Goal: Communication & Community: Share content

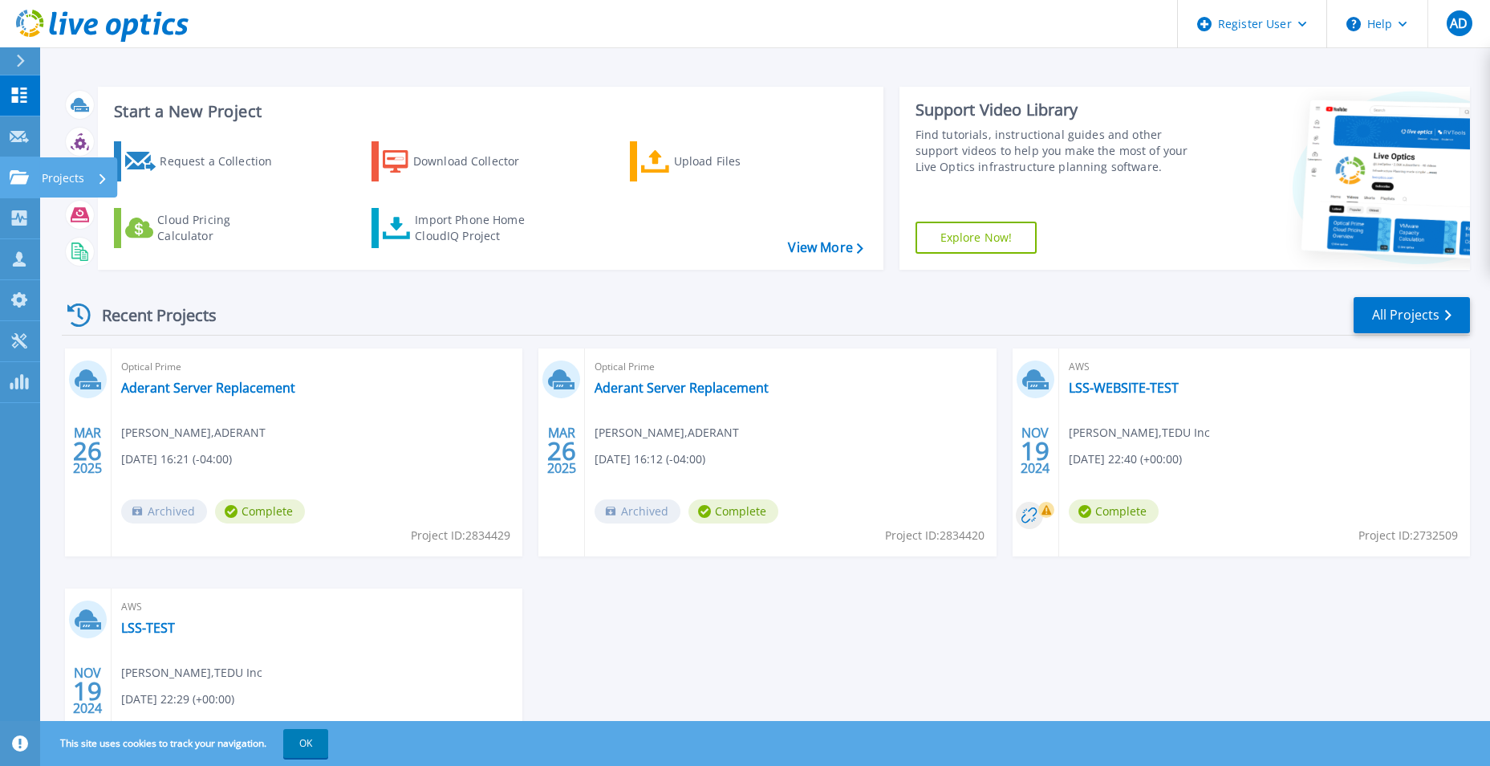
click at [22, 177] on icon at bounding box center [19, 177] width 19 height 14
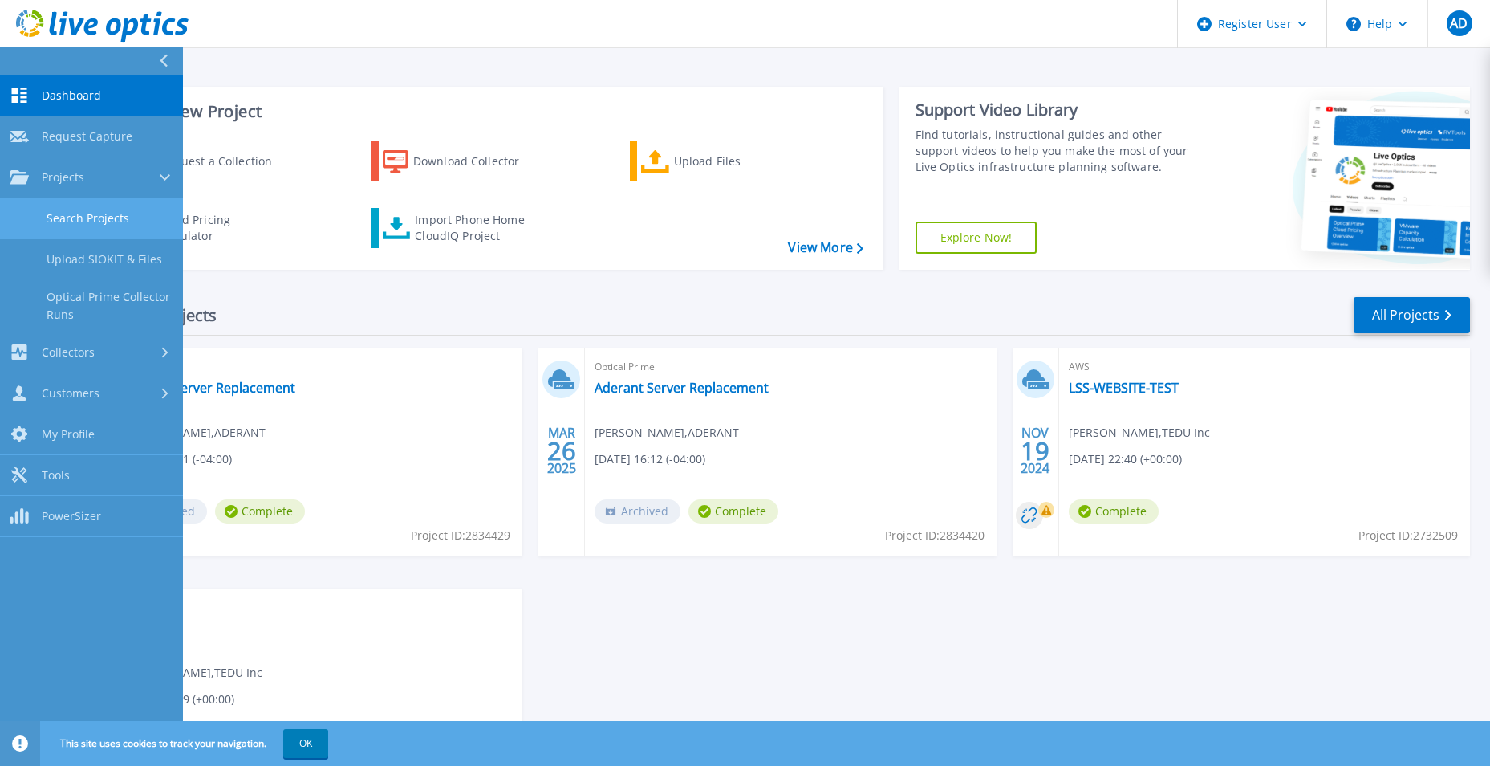
click at [100, 225] on link "Search Projects" at bounding box center [91, 218] width 183 height 41
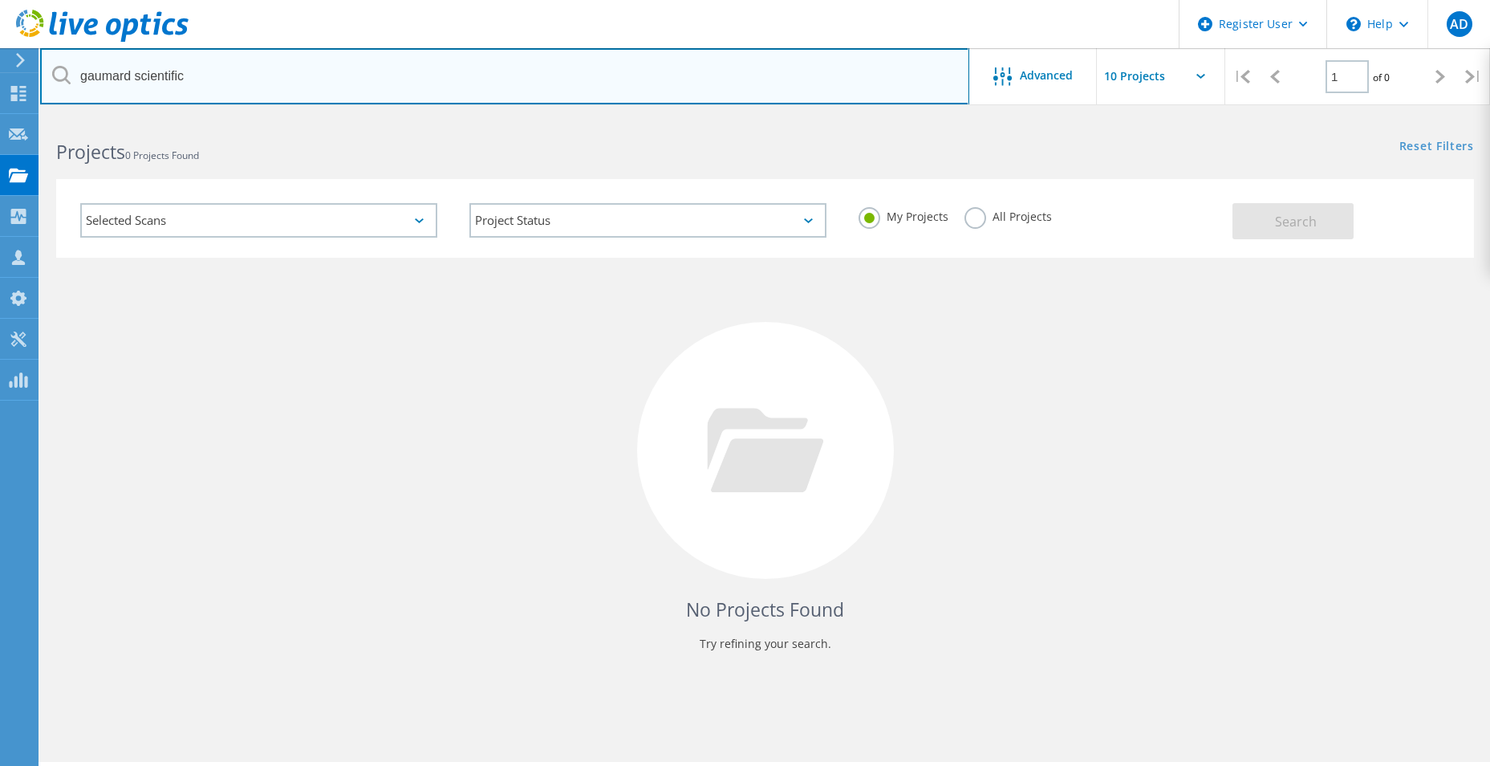
click at [309, 80] on input "gaumard scientific" at bounding box center [504, 76] width 929 height 56
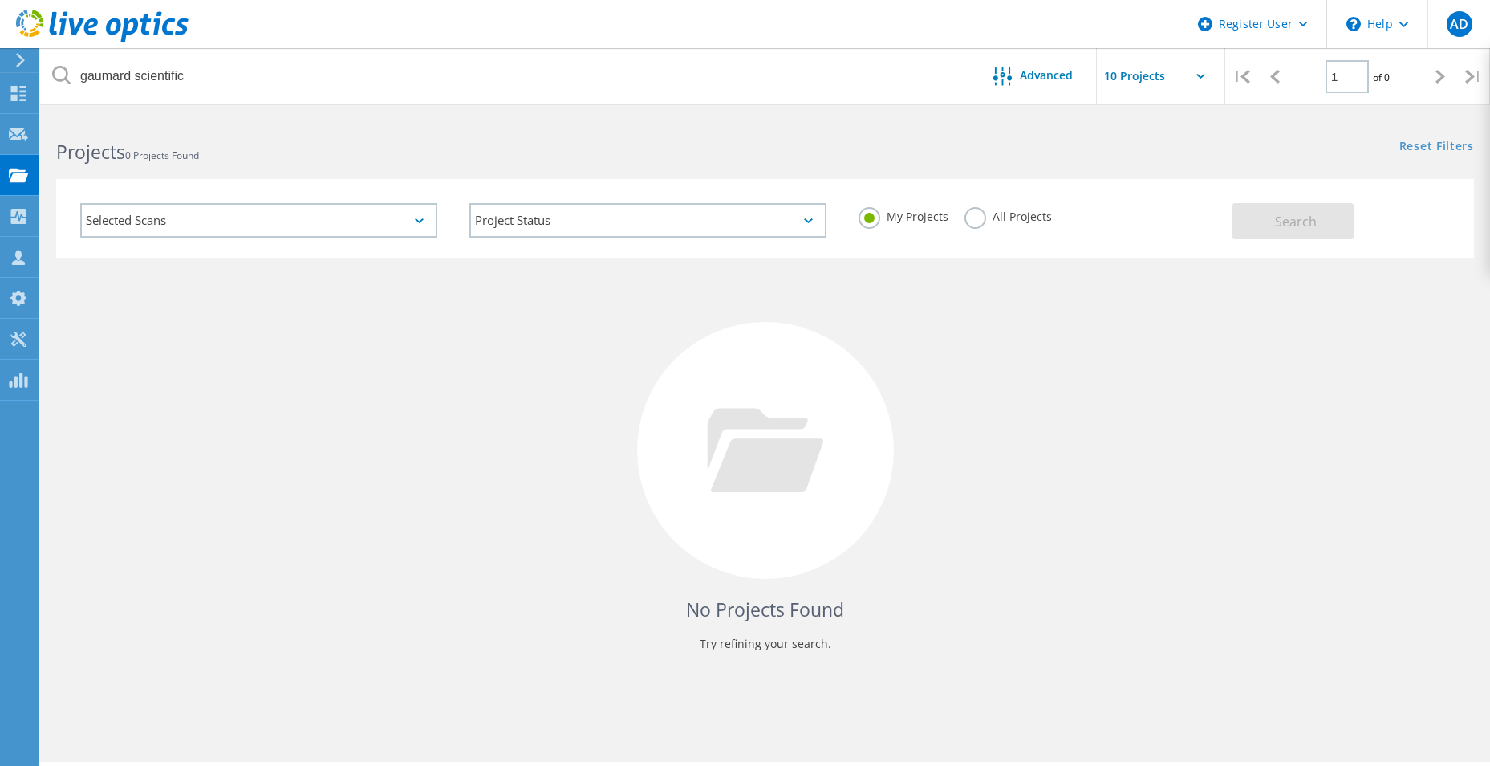
click at [1003, 221] on label "All Projects" at bounding box center [1008, 214] width 87 height 15
click at [0, 0] on input "All Projects" at bounding box center [0, 0] width 0 height 0
click at [1270, 231] on button "Search" at bounding box center [1293, 221] width 121 height 36
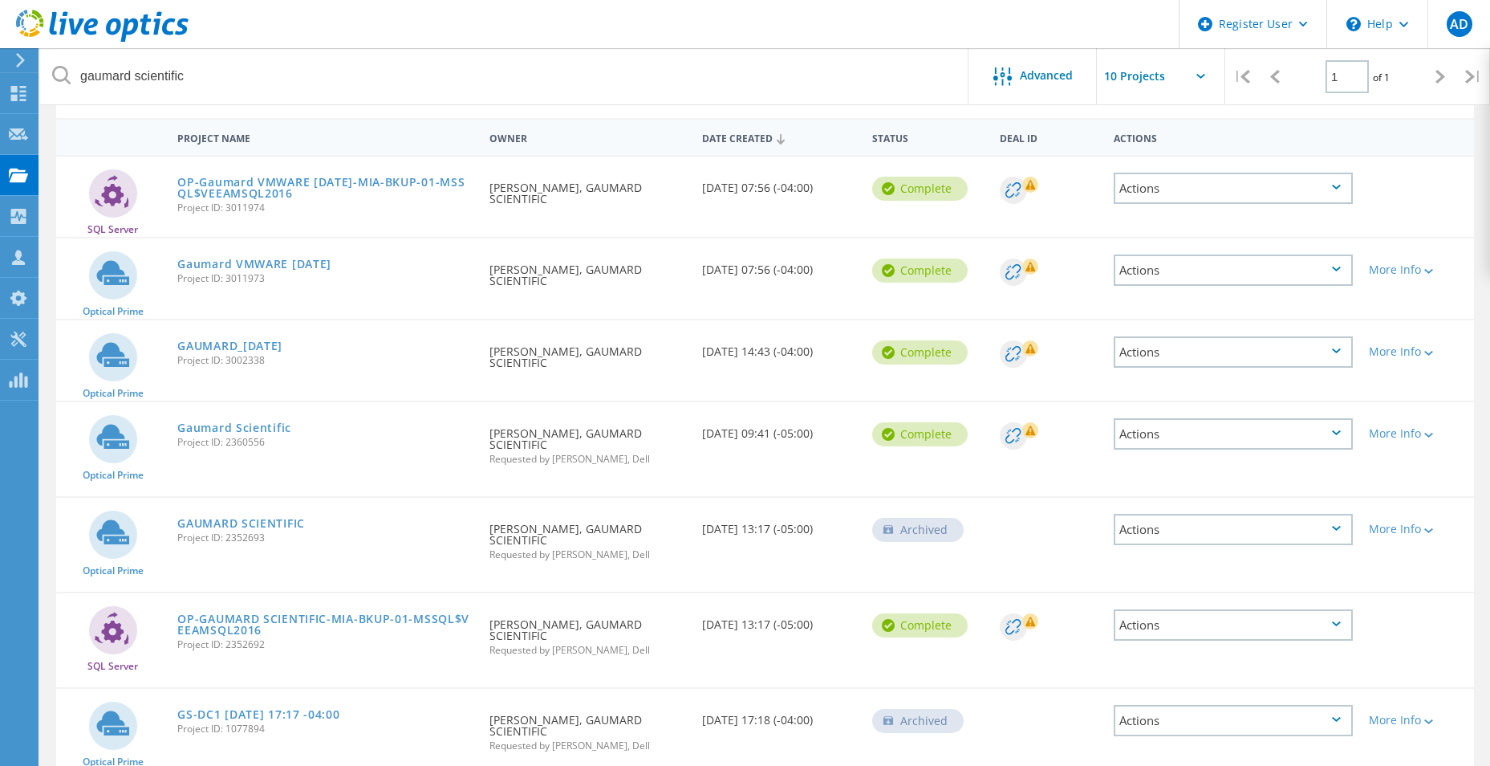
scroll to position [161, 0]
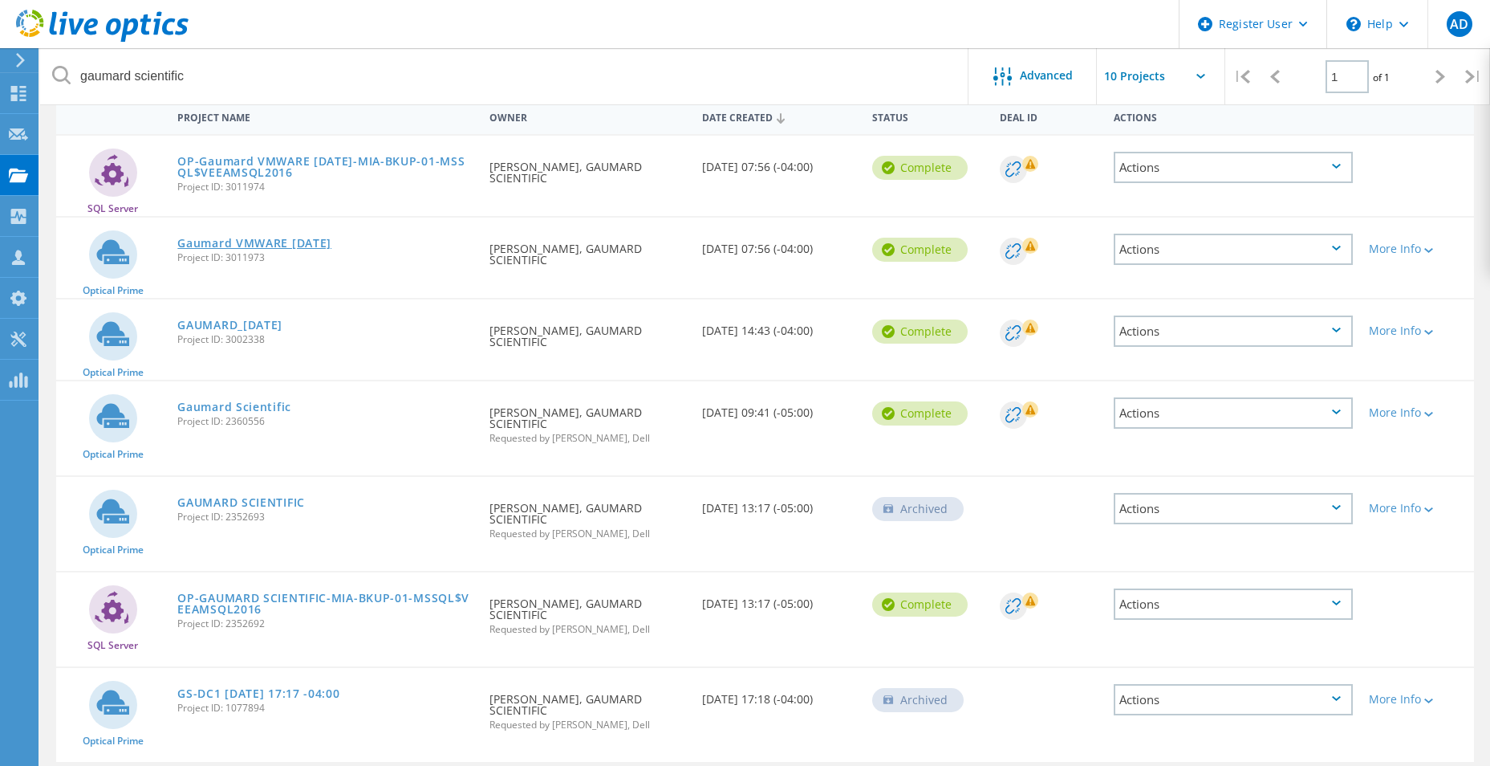
click at [318, 242] on link "Gaumard VMWARE 8-12-2025" at bounding box center [254, 243] width 154 height 11
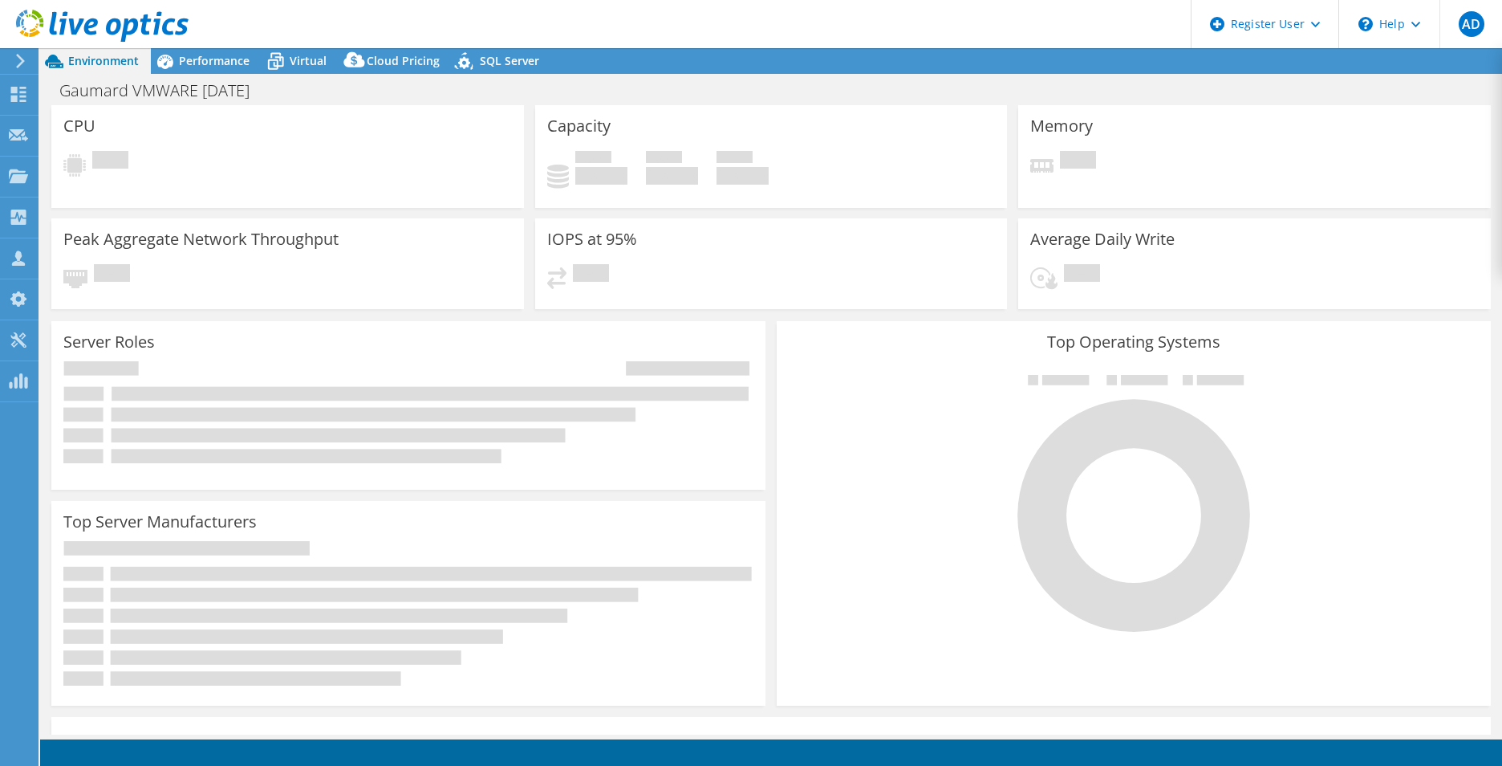
select select "USD"
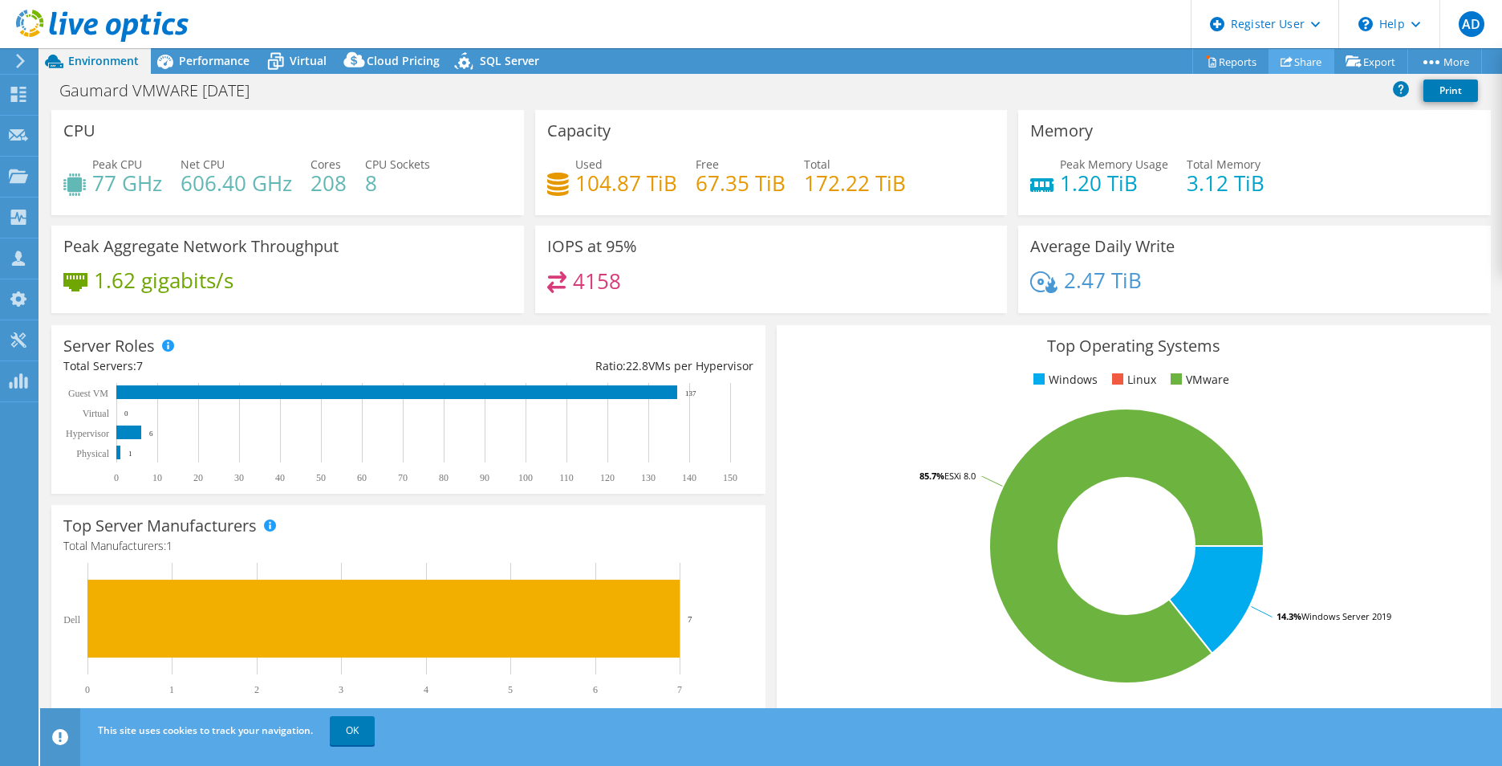
click at [1299, 67] on link "Share" at bounding box center [1302, 61] width 66 height 25
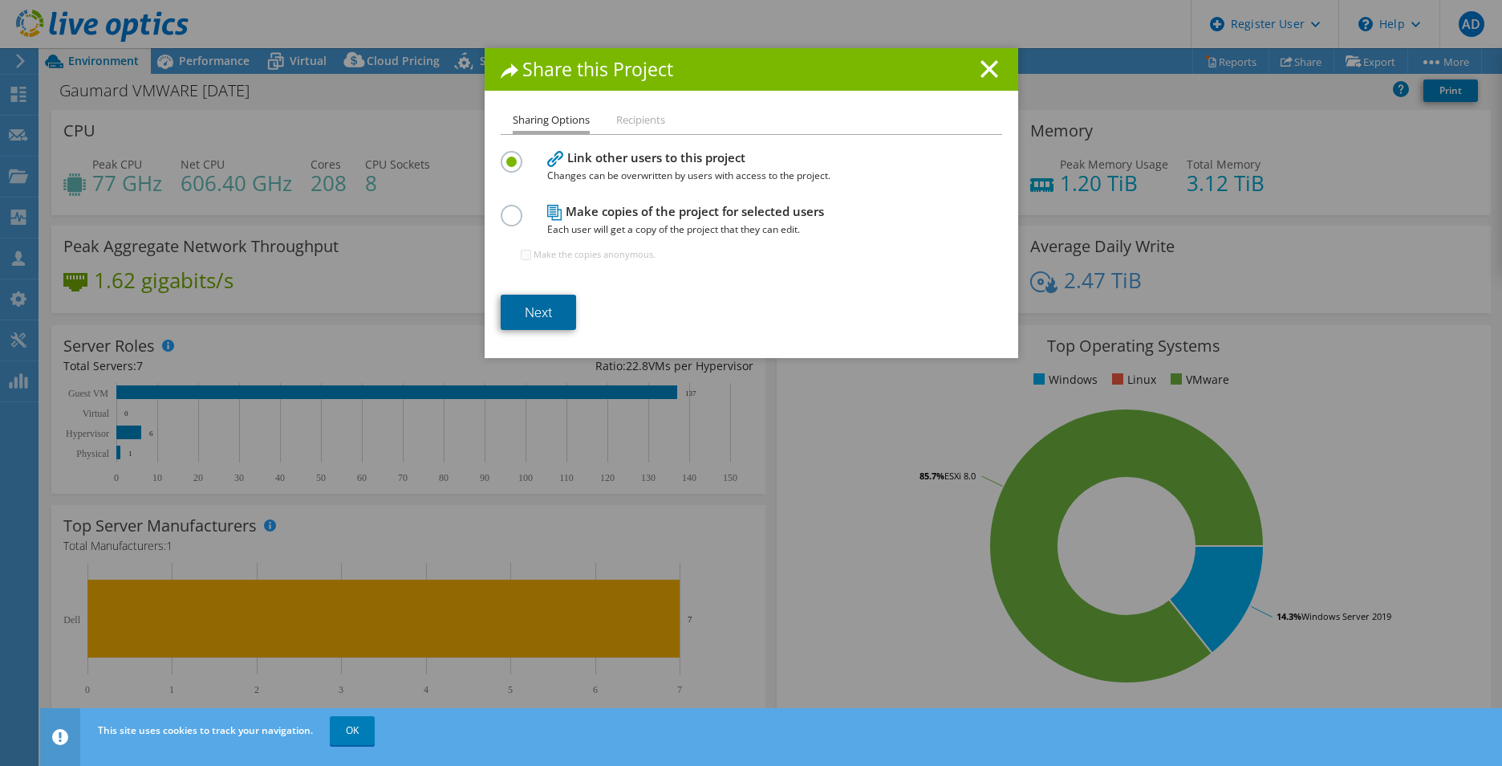
click at [545, 311] on link "Next" at bounding box center [538, 312] width 75 height 35
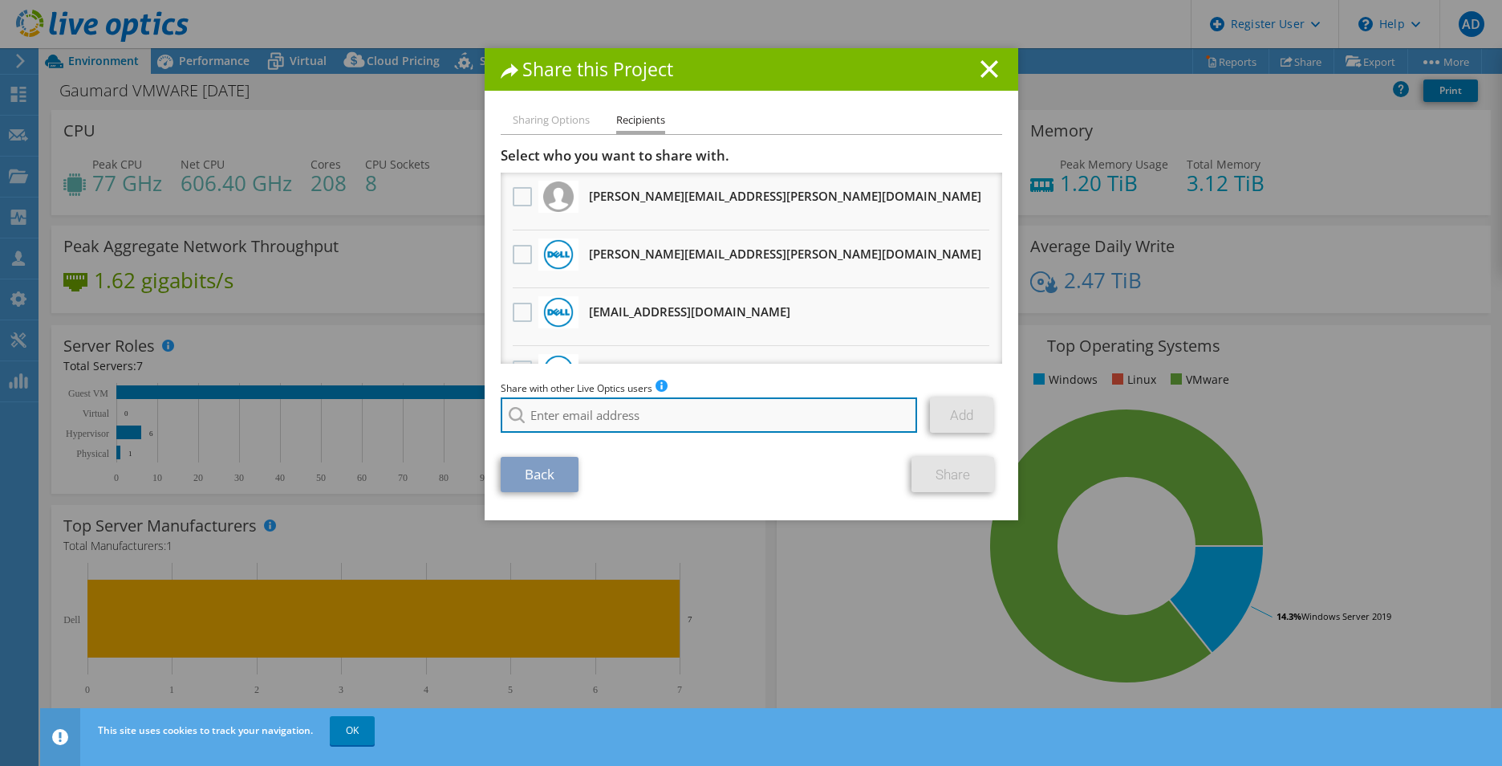
click at [634, 410] on input "search" at bounding box center [709, 414] width 417 height 35
click at [574, 417] on input "tabitha wagon" at bounding box center [709, 414] width 417 height 35
click at [550, 414] on input "tabitha wagon" at bounding box center [709, 414] width 417 height 35
click at [607, 417] on input "tabitha wagon" at bounding box center [709, 414] width 417 height 35
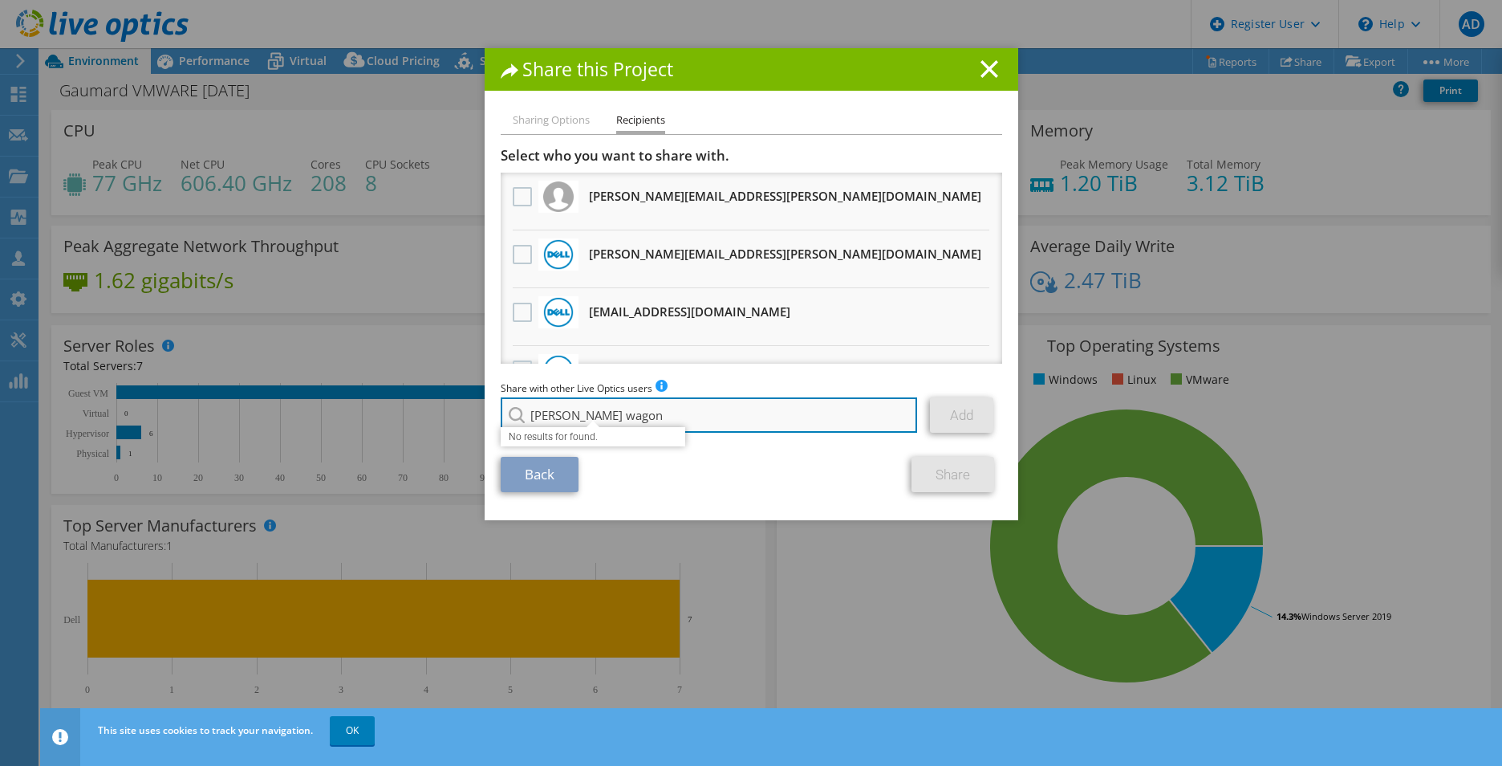
click at [607, 417] on input "tabitha wagon" at bounding box center [709, 414] width 417 height 35
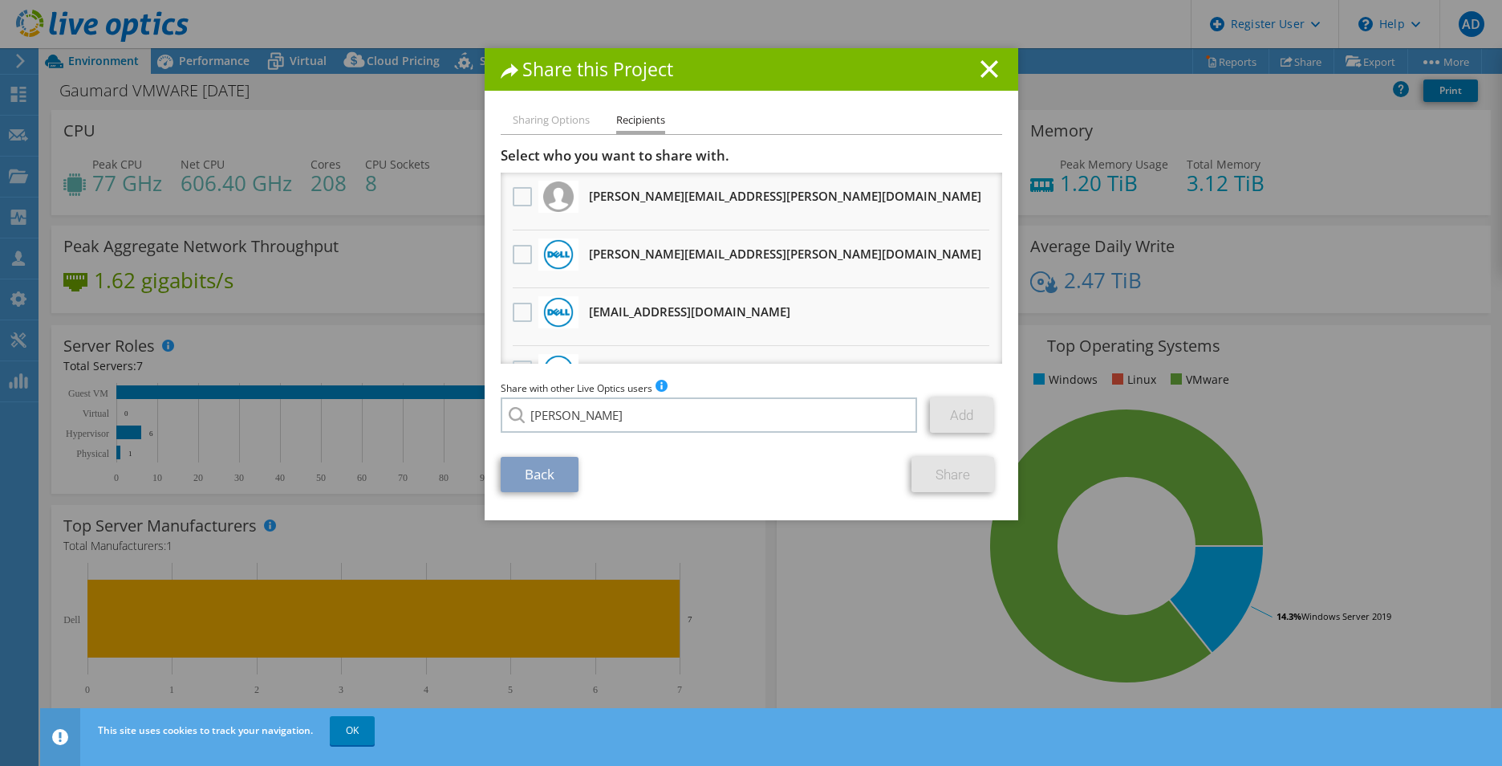
click at [621, 450] on li "Tabitha.Wagon@Dell.com" at bounding box center [658, 445] width 314 height 19
type input "Tabitha.Wagon@Dell.com"
click at [955, 425] on link "Add" at bounding box center [961, 414] width 63 height 35
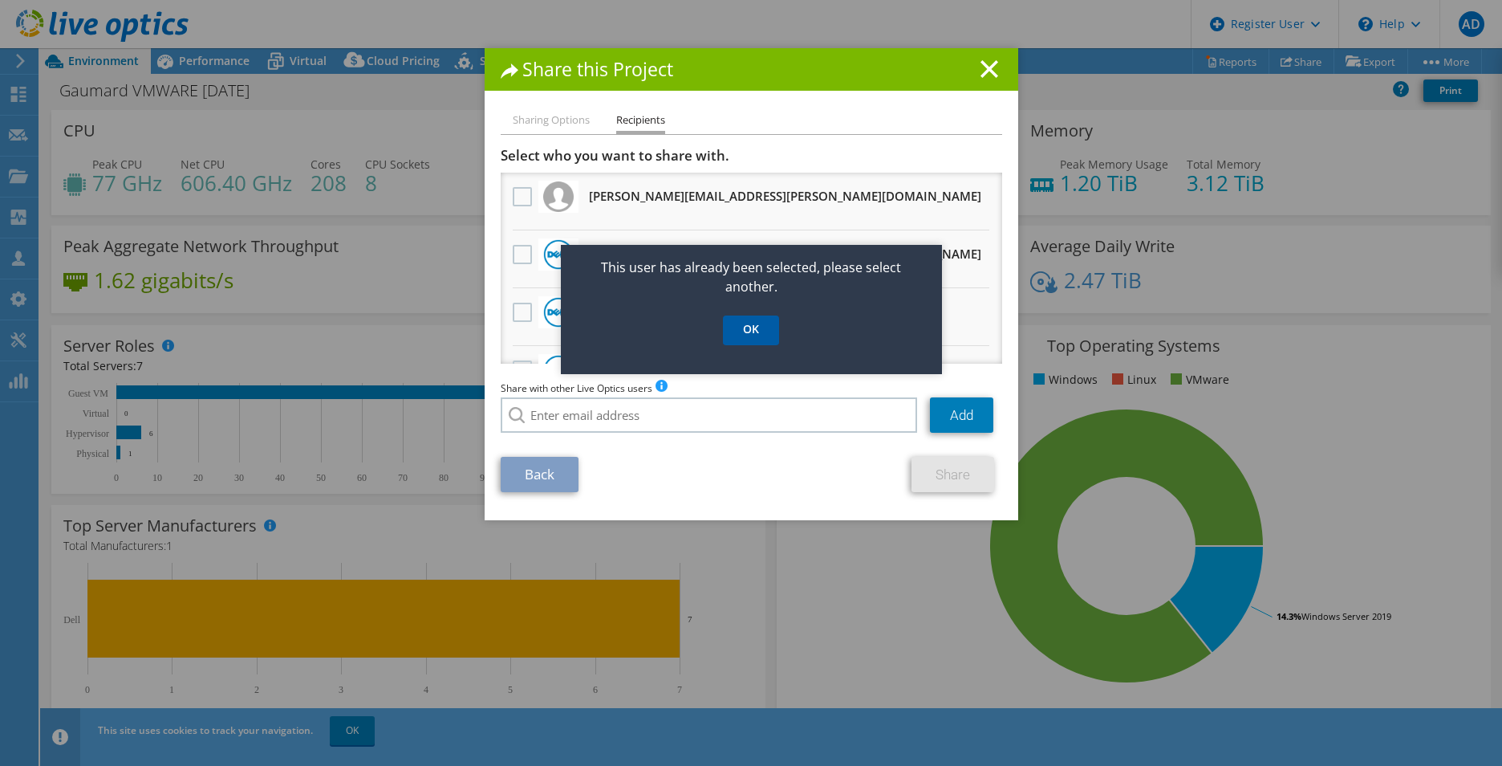
click at [752, 324] on link "OK" at bounding box center [751, 330] width 56 height 30
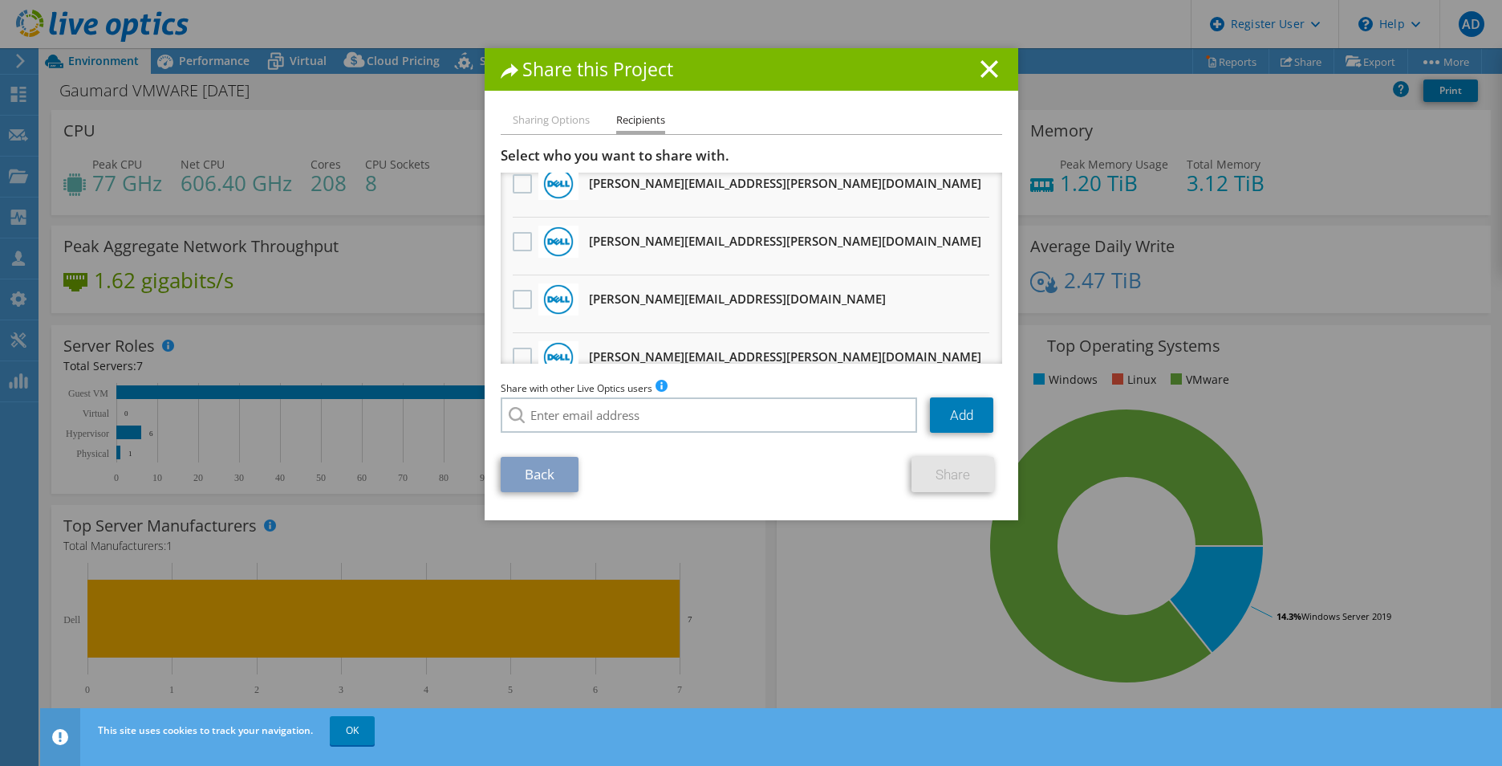
scroll to position [161, 0]
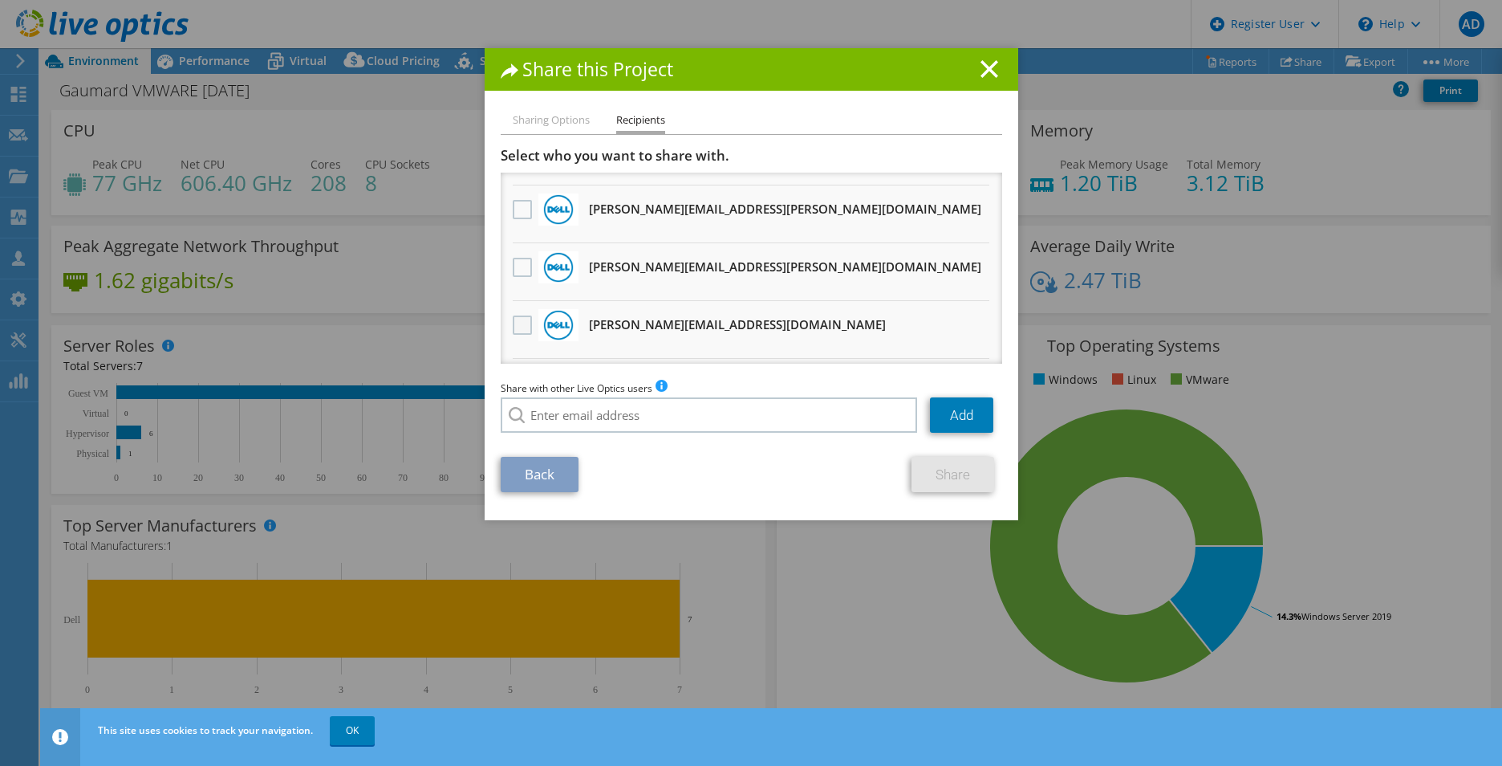
click at [522, 324] on label at bounding box center [524, 324] width 23 height 19
click at [0, 0] on input "checkbox" at bounding box center [0, 0] width 0 height 0
click at [943, 478] on link "Share" at bounding box center [953, 474] width 83 height 35
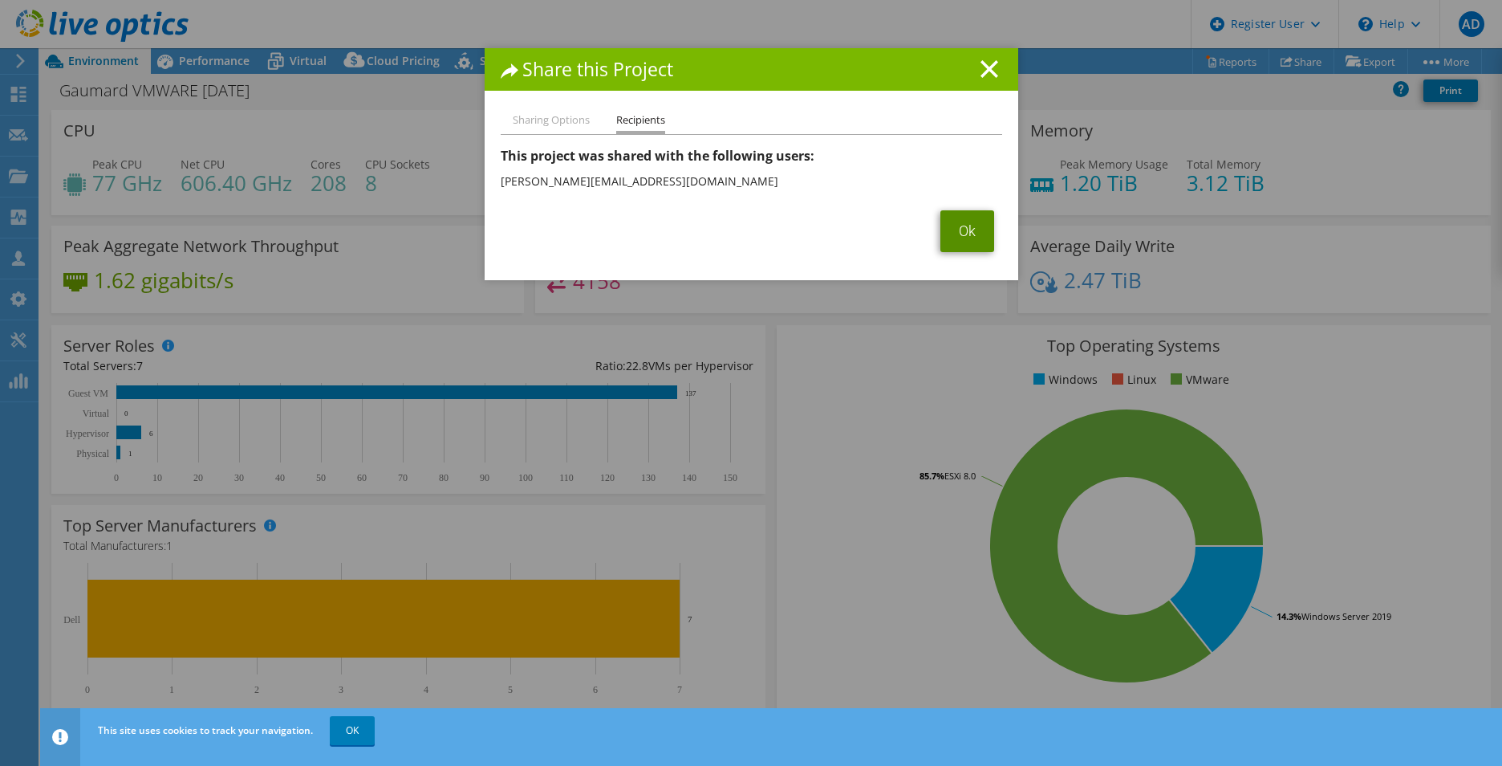
click at [961, 218] on link "Ok" at bounding box center [968, 231] width 54 height 42
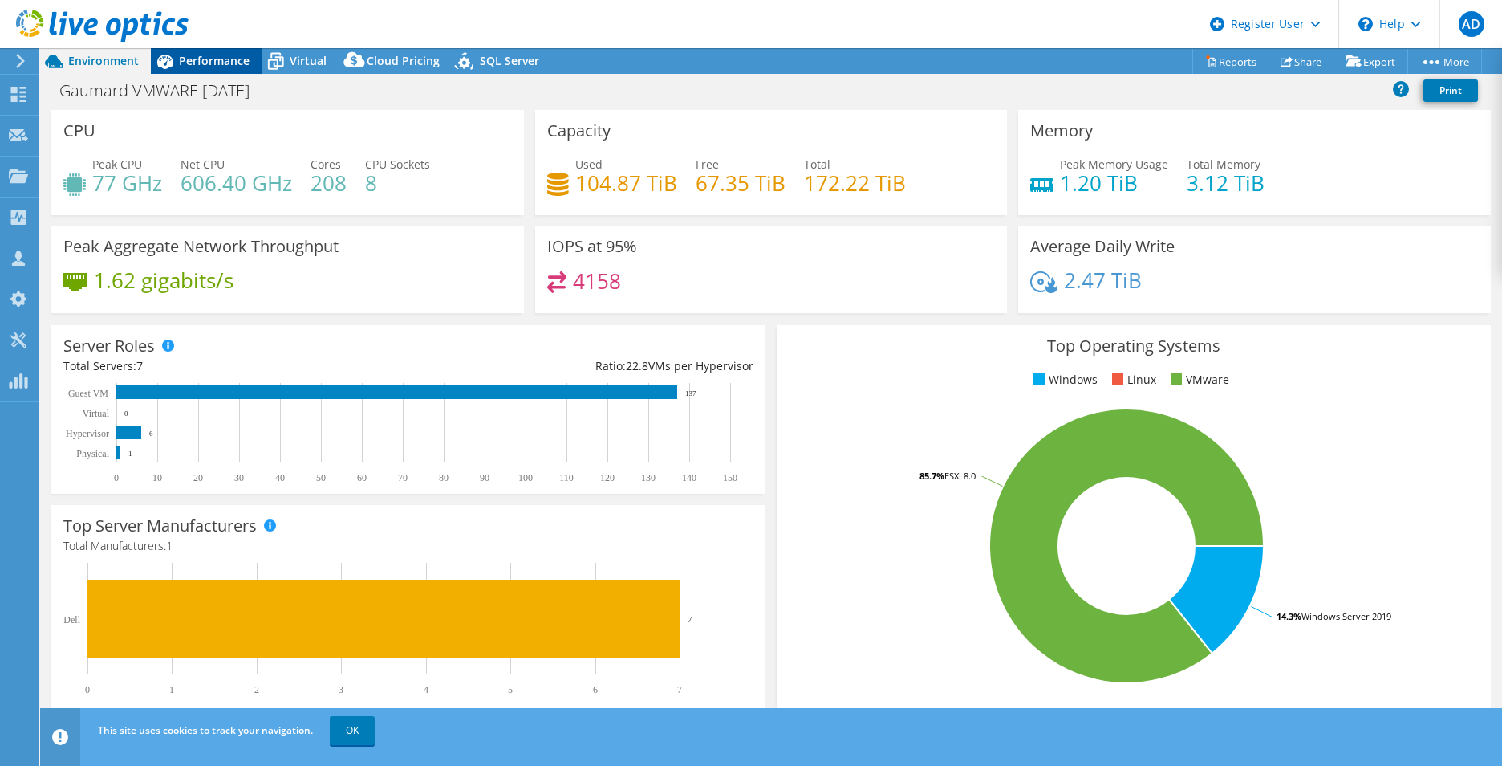
click at [221, 67] on span "Performance" at bounding box center [214, 60] width 71 height 15
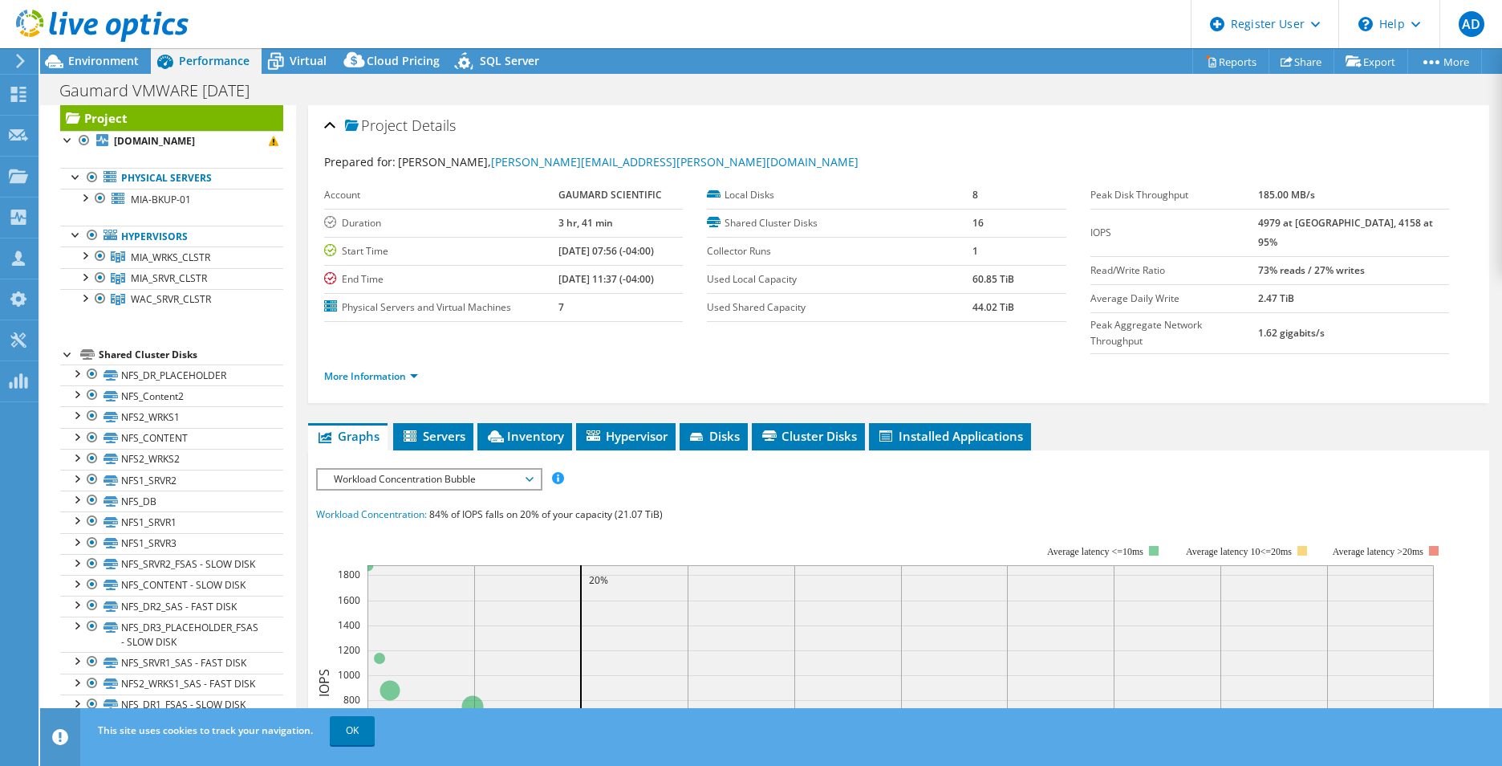
scroll to position [63, 0]
click at [75, 55] on span "Environment" at bounding box center [103, 60] width 71 height 15
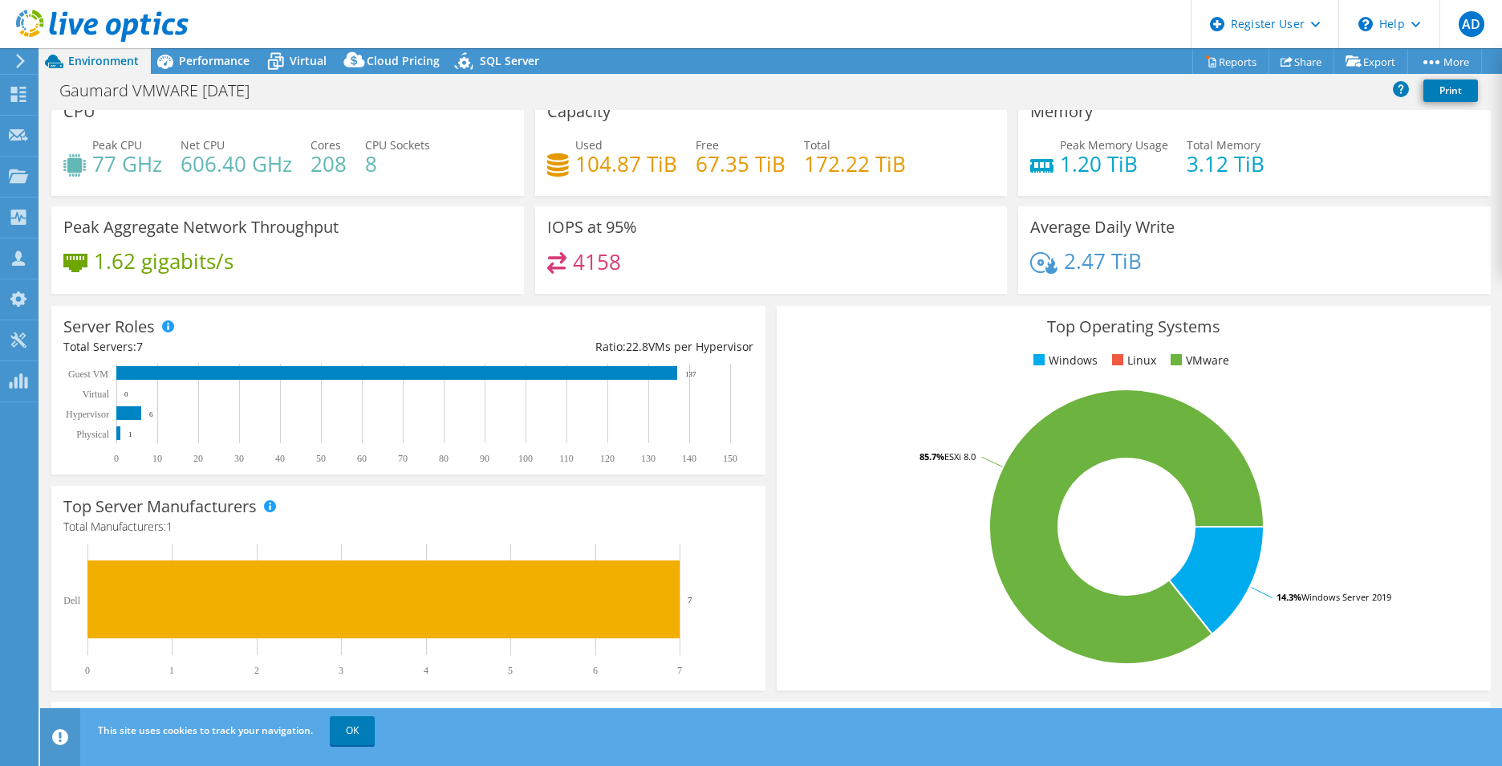
scroll to position [0, 0]
